Goal: Transaction & Acquisition: Purchase product/service

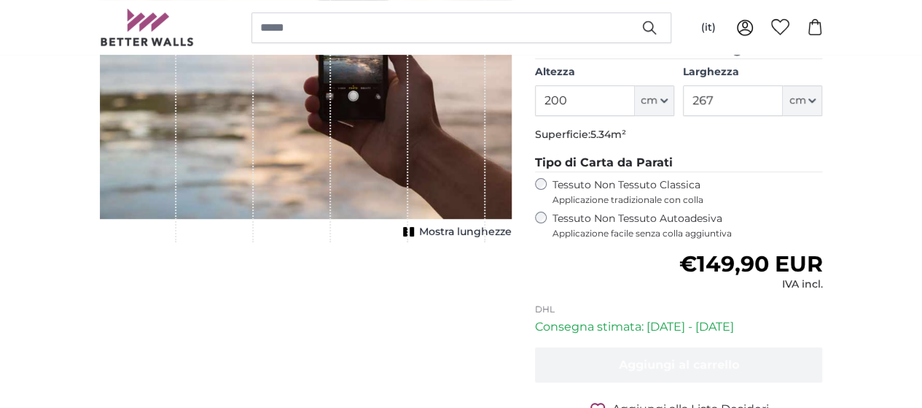
scroll to position [292, 0]
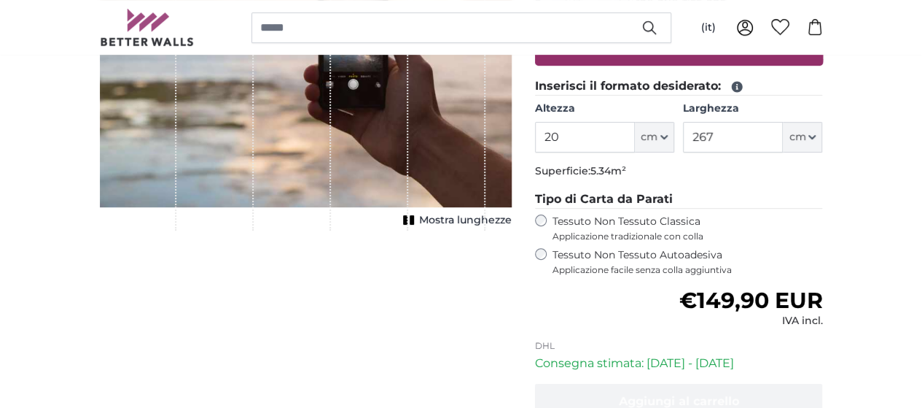
type input "2"
type input "255"
click at [783, 141] on input "267" at bounding box center [733, 137] width 100 height 31
type input "2"
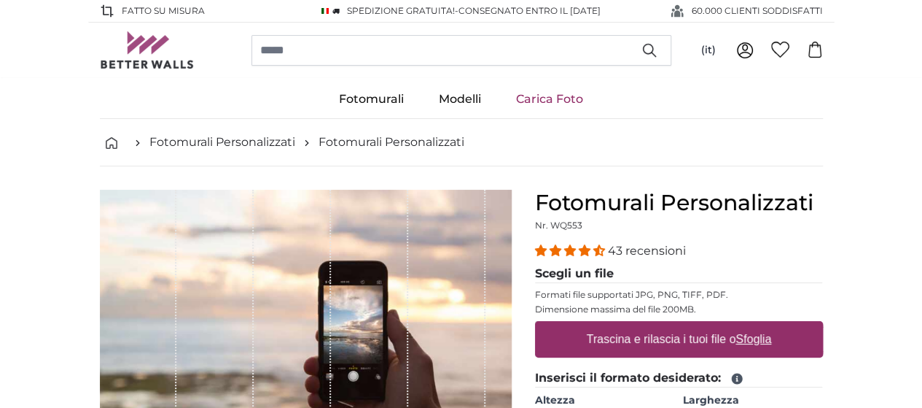
type input "451"
click at [559, 93] on link "Carica Foto" at bounding box center [550, 99] width 102 height 38
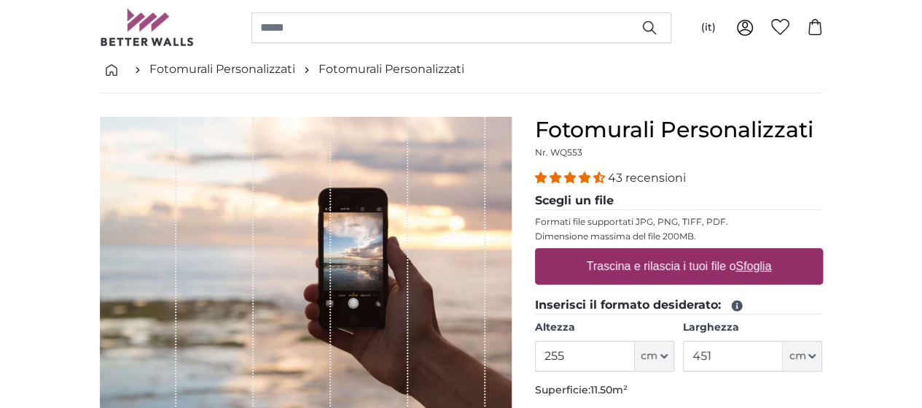
scroll to position [219, 0]
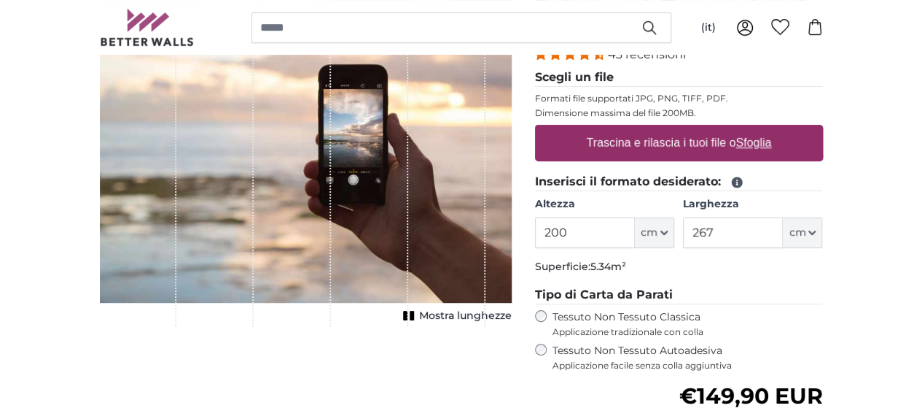
scroll to position [219, 0]
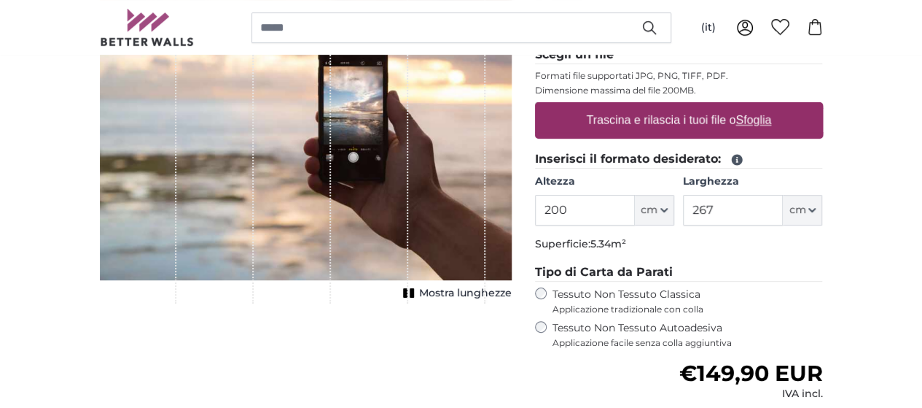
click at [745, 117] on label "Trascina e rilascia i tuoi file o Sfoglia" at bounding box center [678, 120] width 197 height 29
click at [745, 106] on input "Trascina e rilascia i tuoi file o Sfoglia" at bounding box center [679, 104] width 288 height 4
type input "**********"
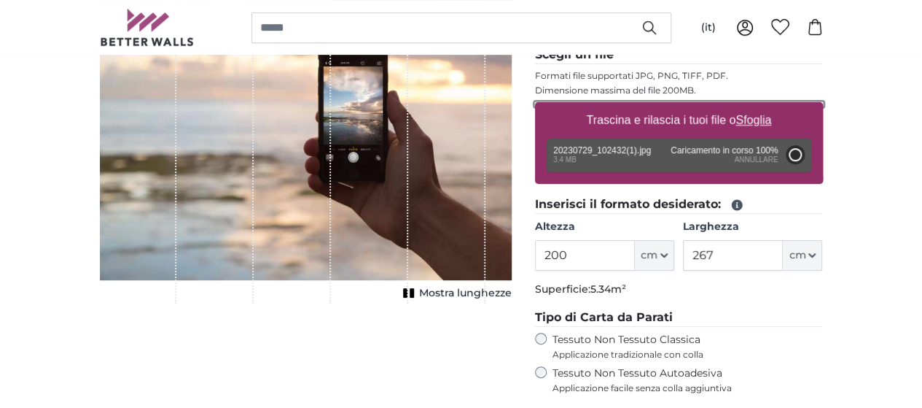
type input "356"
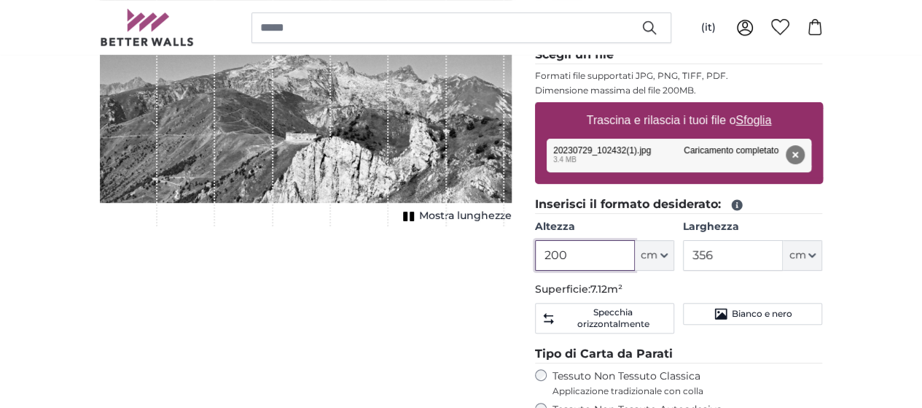
click at [635, 257] on input "200" at bounding box center [585, 255] width 100 height 31
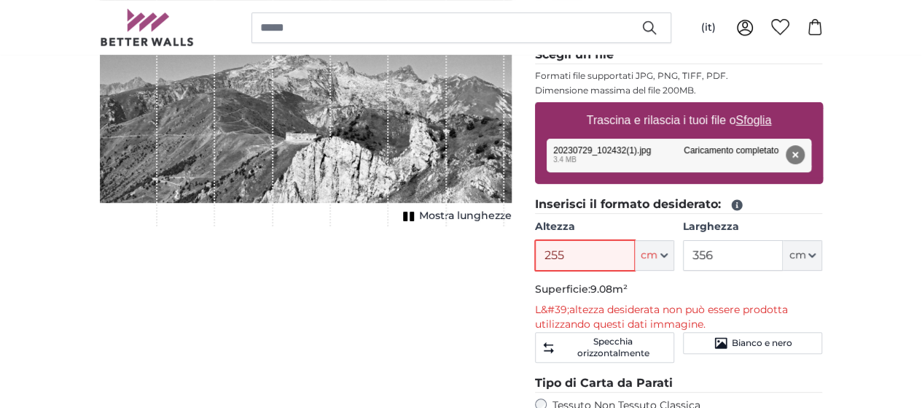
type input "255"
click at [783, 256] on input "356" at bounding box center [733, 255] width 100 height 31
type input "3"
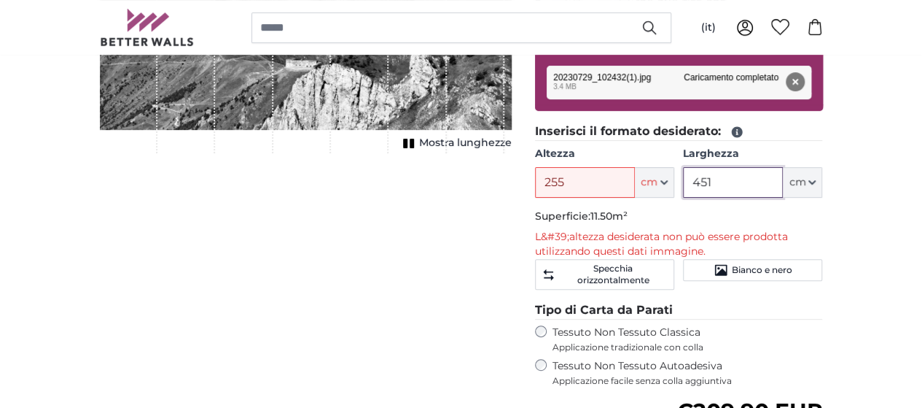
type input "451"
click at [491, 326] on div "[PERSON_NAME] immagine Mostra lunghezze" at bounding box center [305, 267] width 435 height 738
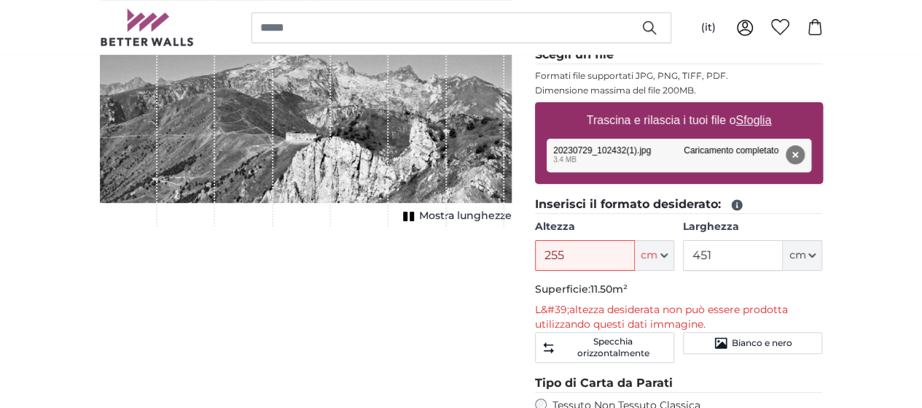
scroll to position [146, 0]
